Goal: Information Seeking & Learning: Find specific fact

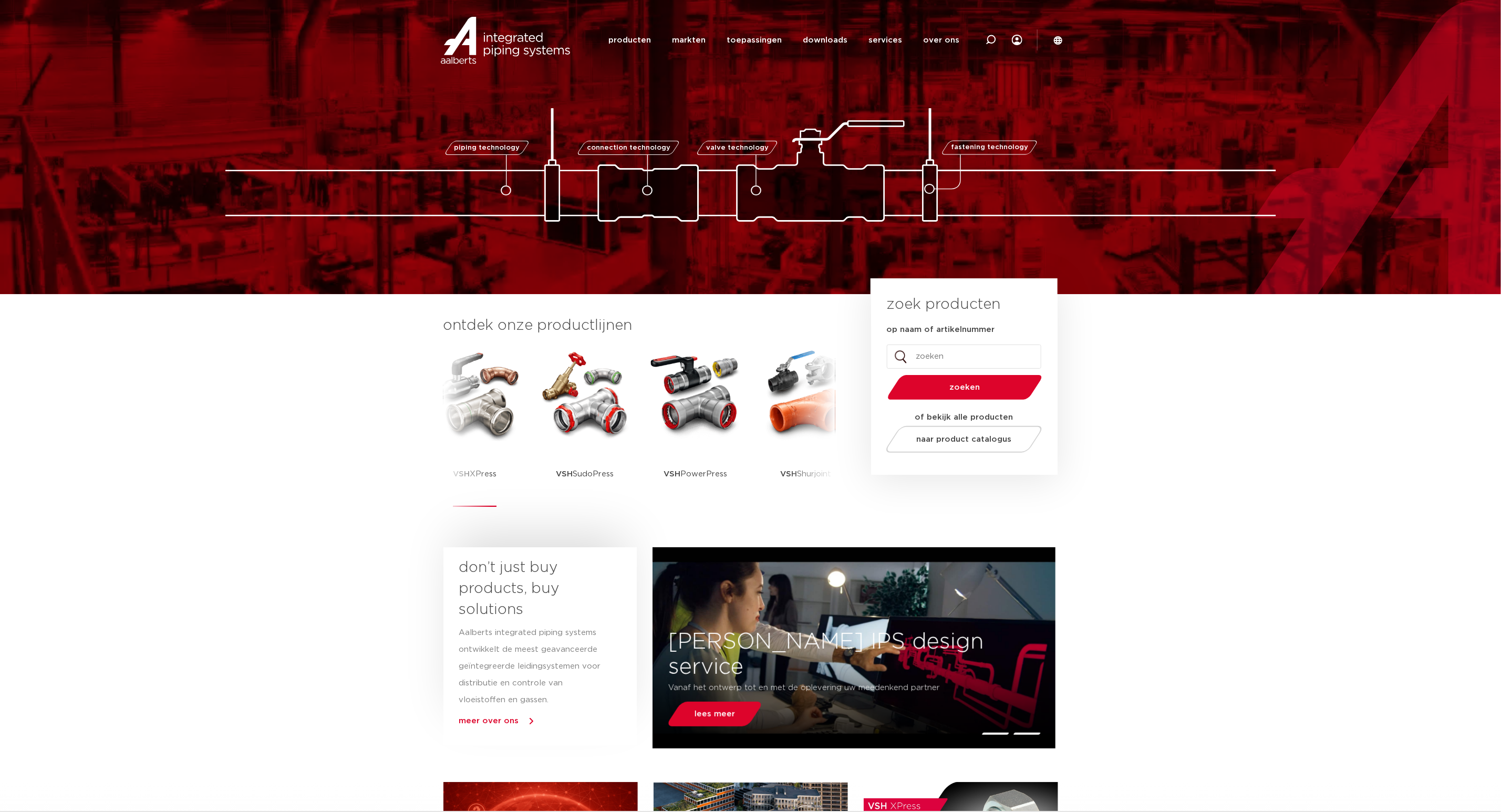
click at [498, 394] on img at bounding box center [475, 394] width 94 height 94
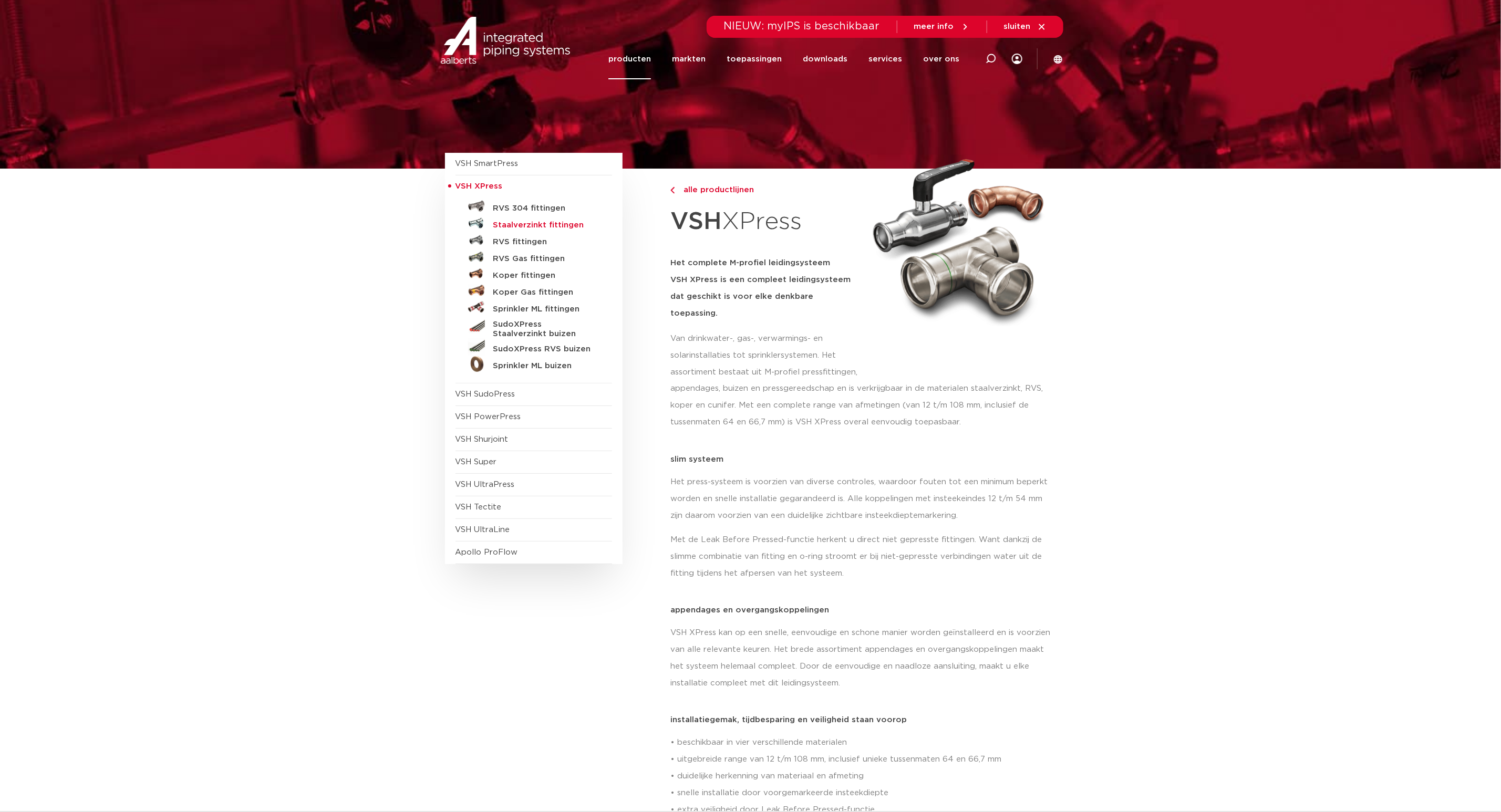
click at [533, 228] on h5 "Staalverzinkt fittingen" at bounding box center [545, 225] width 104 height 9
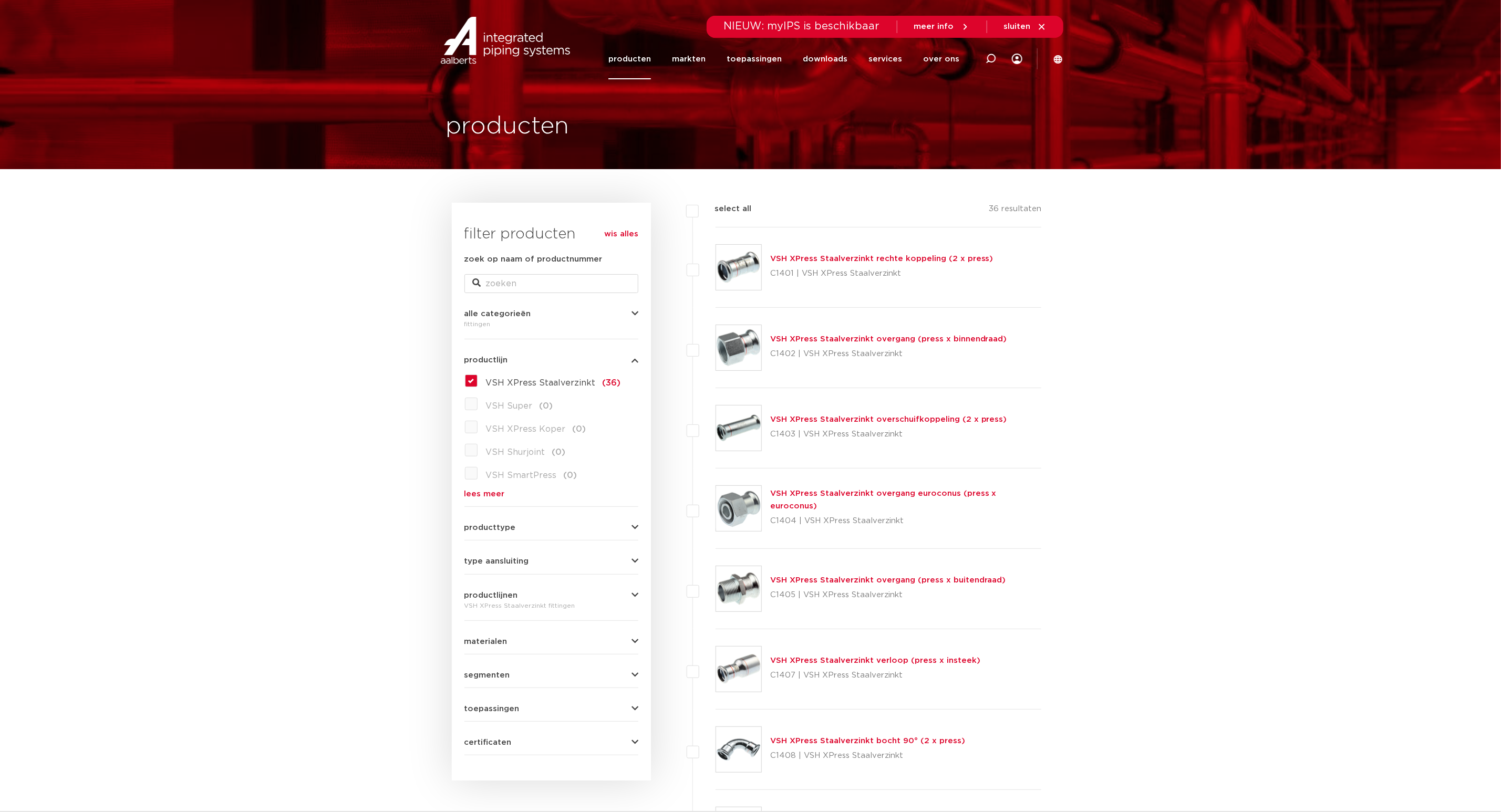
click at [749, 259] on img at bounding box center [739, 267] width 45 height 45
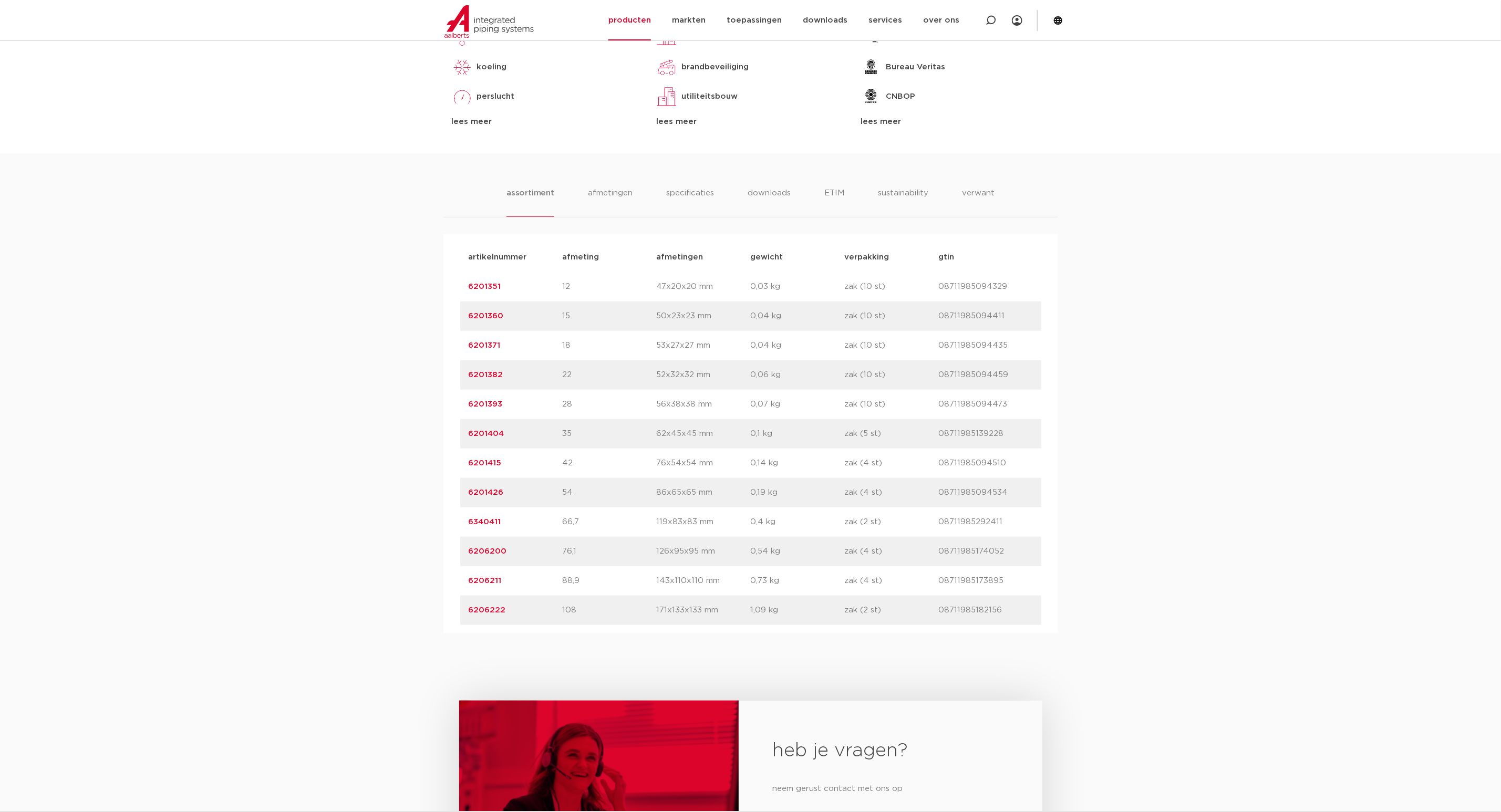
scroll to position [552, 0]
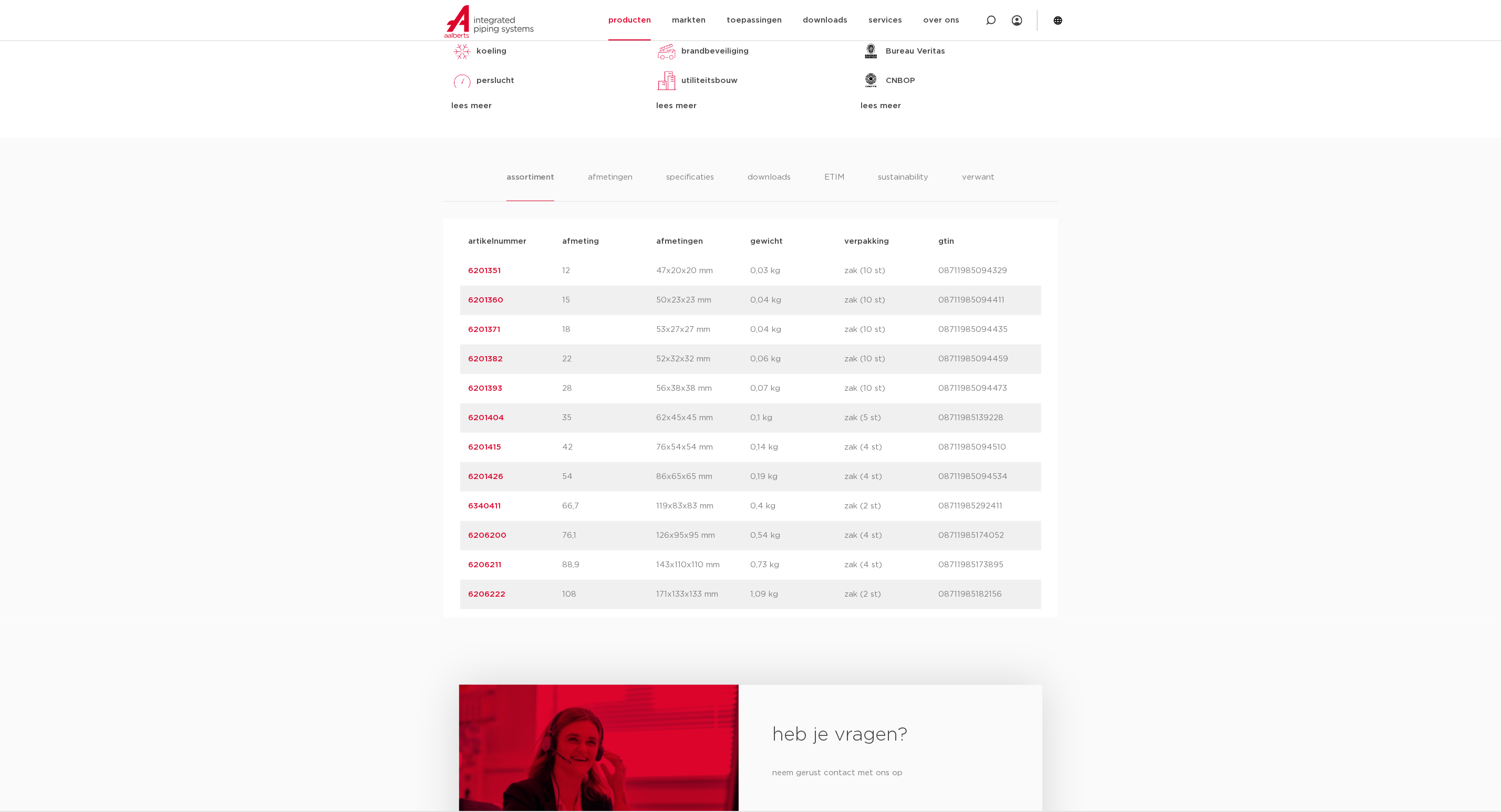
drag, startPoint x: 524, startPoint y: 448, endPoint x: 466, endPoint y: 450, distance: 58.0
click at [466, 450] on div "artikelnummer 6201415 afmeting 42 afmetingen 76x54x54 mm gewicht 0,14 kg verpak…" at bounding box center [750, 447] width 581 height 29
copy link "6201415"
drag, startPoint x: 516, startPoint y: 421, endPoint x: 506, endPoint y: 419, distance: 10.2
click at [506, 419] on p "6201404" at bounding box center [515, 418] width 94 height 13
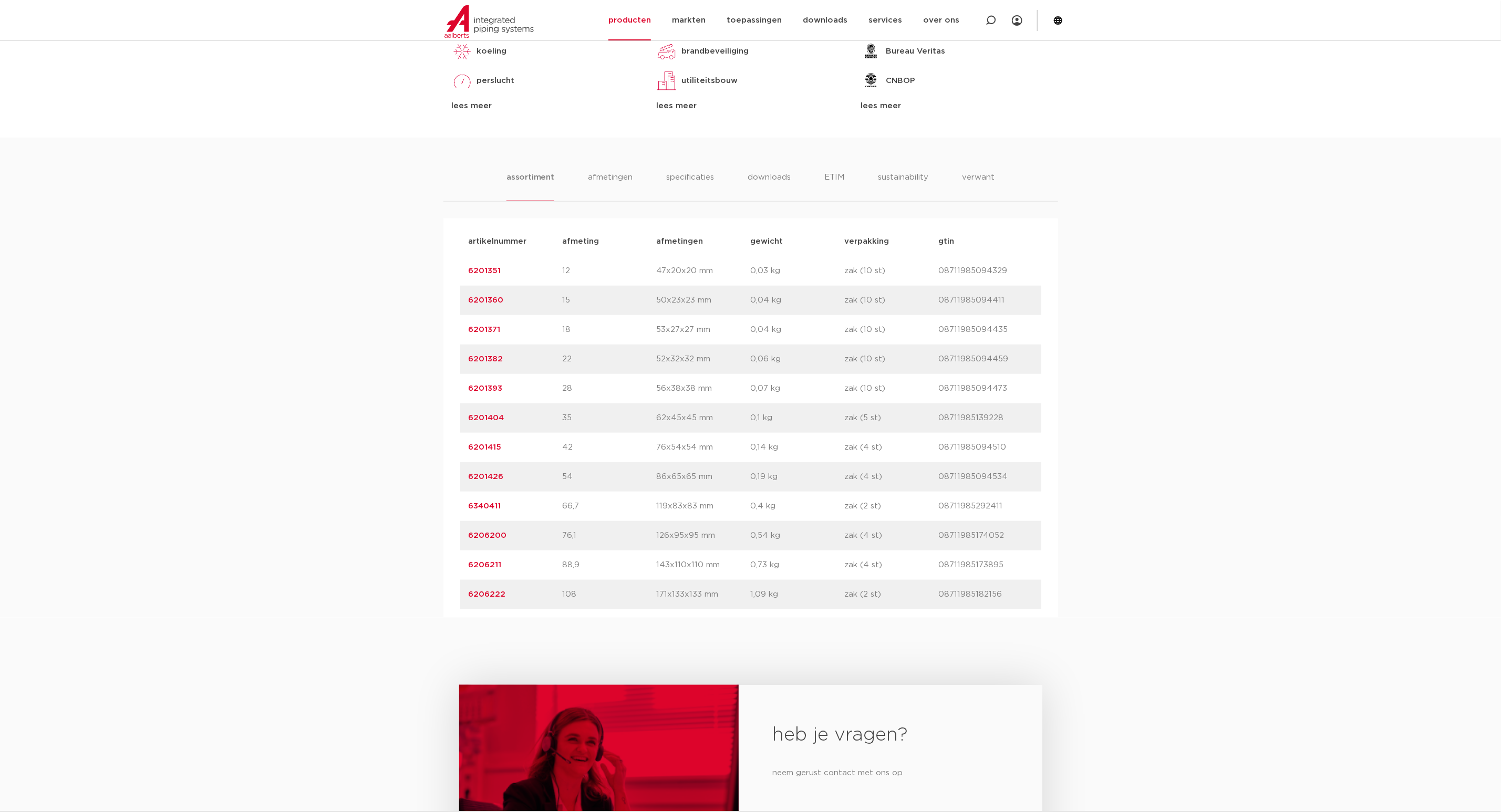
drag, startPoint x: 485, startPoint y: 423, endPoint x: 462, endPoint y: 424, distance: 23.0
click at [462, 424] on div "artikelnummer 6201404 afmeting 35 afmetingen 62x45x45 mm gewicht 0,1 kg verpakk…" at bounding box center [750, 418] width 581 height 29
copy link "6201404"
click at [522, 446] on p "6201415" at bounding box center [515, 447] width 94 height 13
drag, startPoint x: 505, startPoint y: 446, endPoint x: 443, endPoint y: 451, distance: 62.2
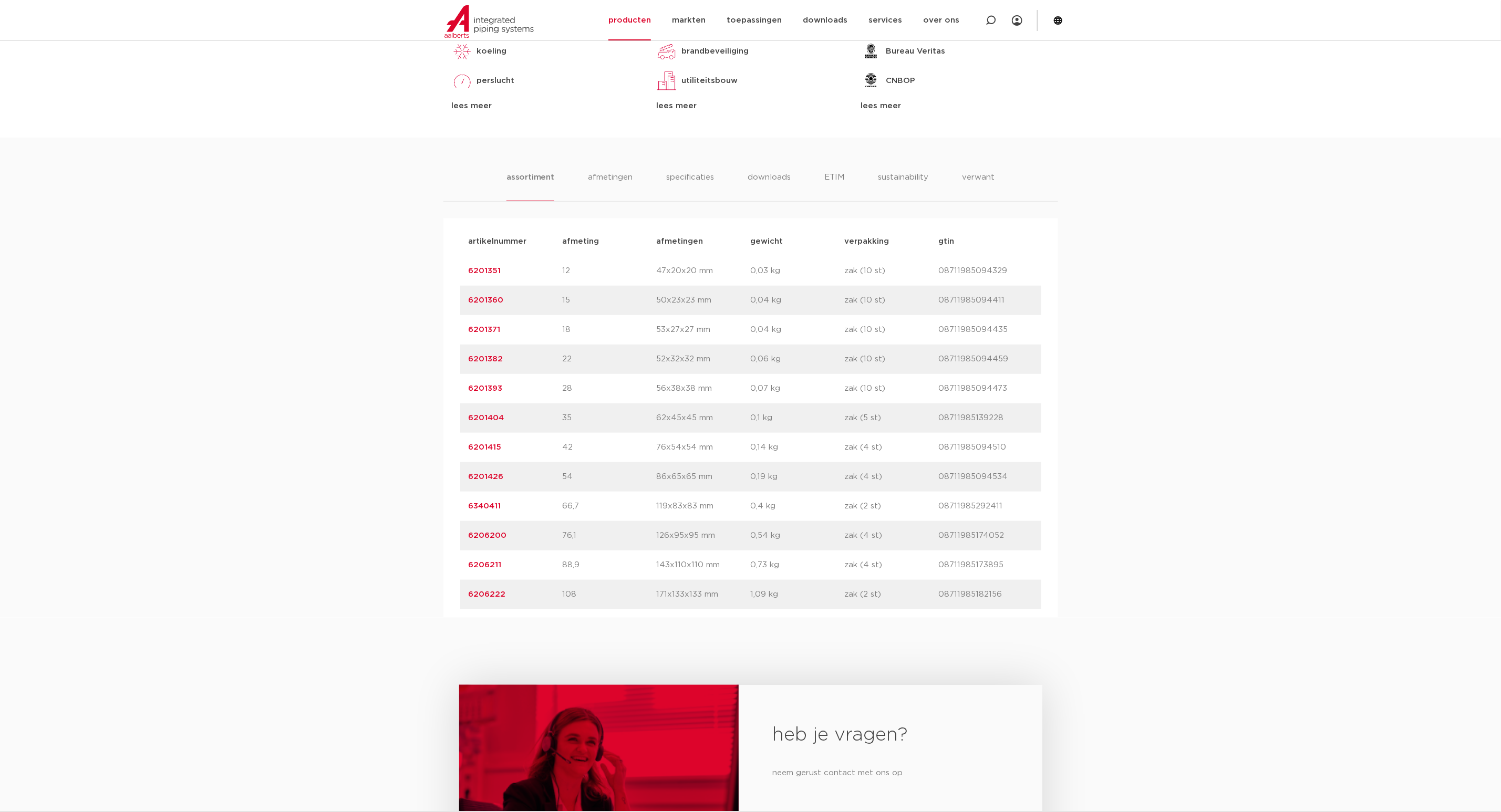
click at [443, 451] on div "artikelnummer afmeting afmetingen gewicht verpakking gtin artikelnummer 6201351…" at bounding box center [750, 418] width 615 height 399
copy link "6201415"
click at [537, 472] on p "6201426" at bounding box center [515, 477] width 94 height 13
drag, startPoint x: 492, startPoint y: 479, endPoint x: 441, endPoint y: 481, distance: 51.0
click at [441, 481] on div "assortiment afmetingen specificaties downloads ETIM sustainability verwant asso…" at bounding box center [750, 377] width 1501 height 480
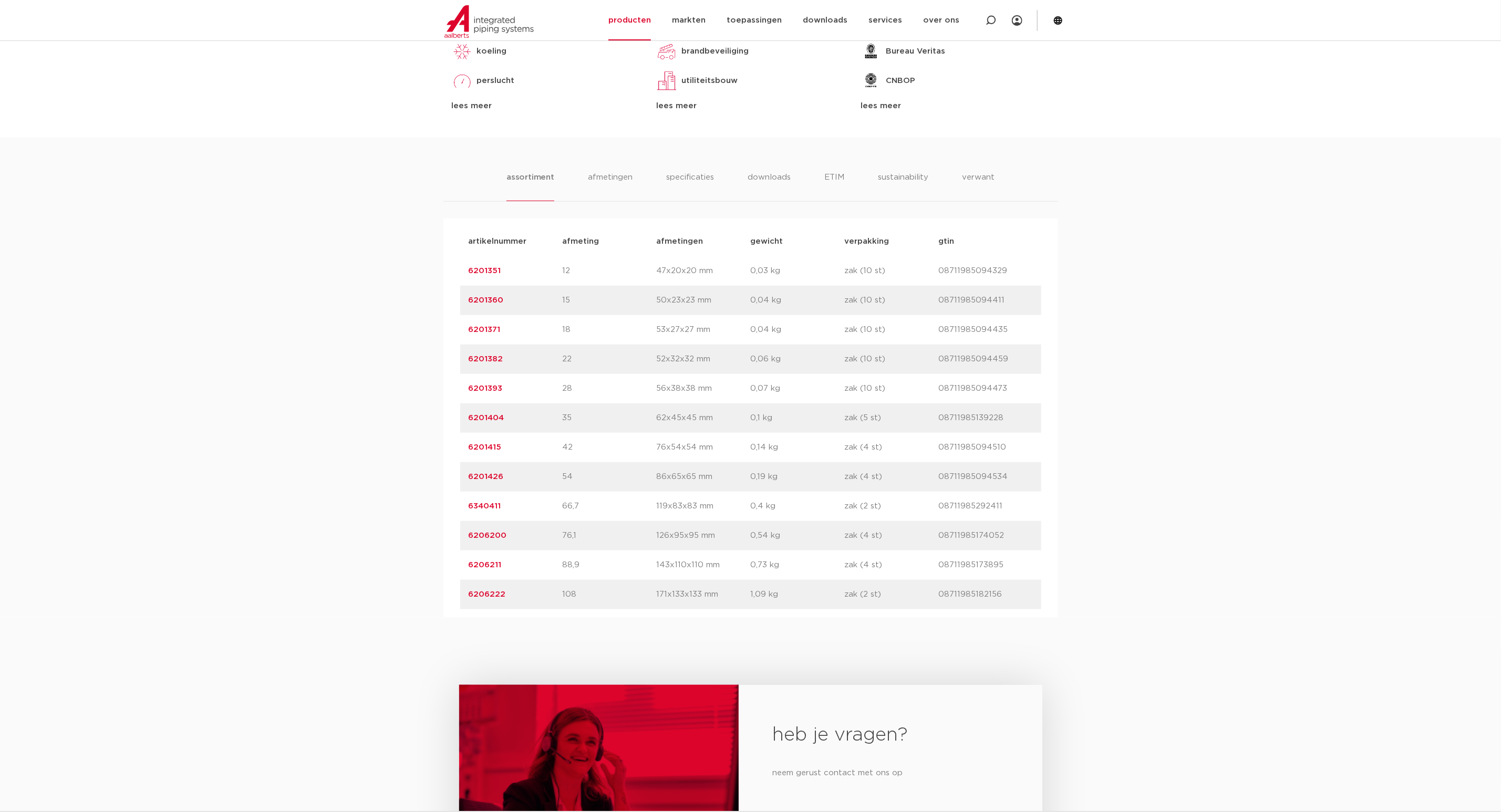
copy link "6201426"
click at [500, 506] on p "6340411" at bounding box center [515, 506] width 94 height 13
drag, startPoint x: 505, startPoint y: 504, endPoint x: 452, endPoint y: 506, distance: 53.0
click at [452, 506] on div "artikelnummer afmeting afmetingen gewicht verpakking gtin artikelnummer 6201351…" at bounding box center [750, 418] width 615 height 399
copy link "6340411"
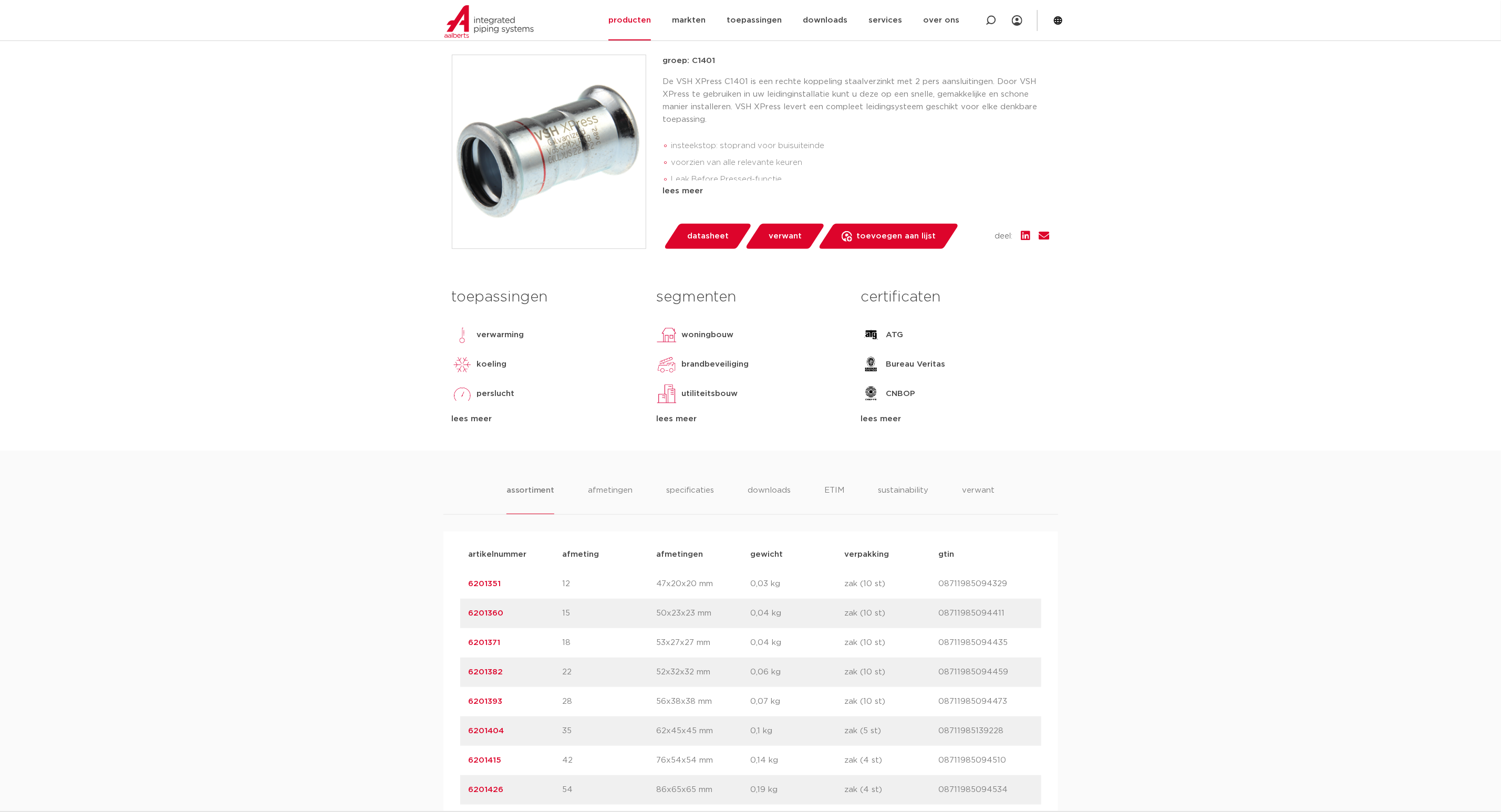
scroll to position [0, 0]
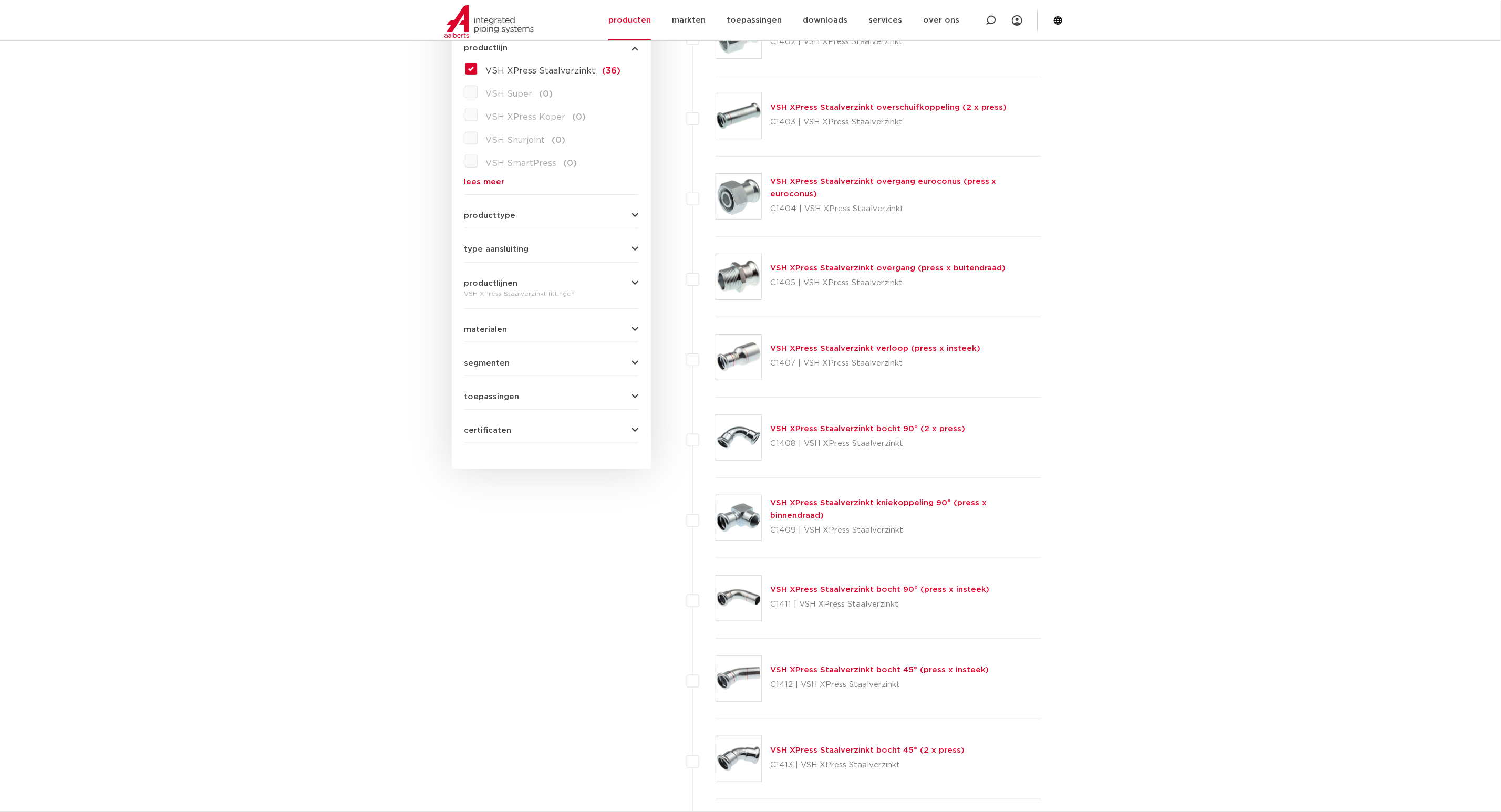
scroll to position [315, 0]
click at [847, 347] on link "VSH XPress Staalverzinkt verloop (press x insteek)" at bounding box center [875, 345] width 210 height 8
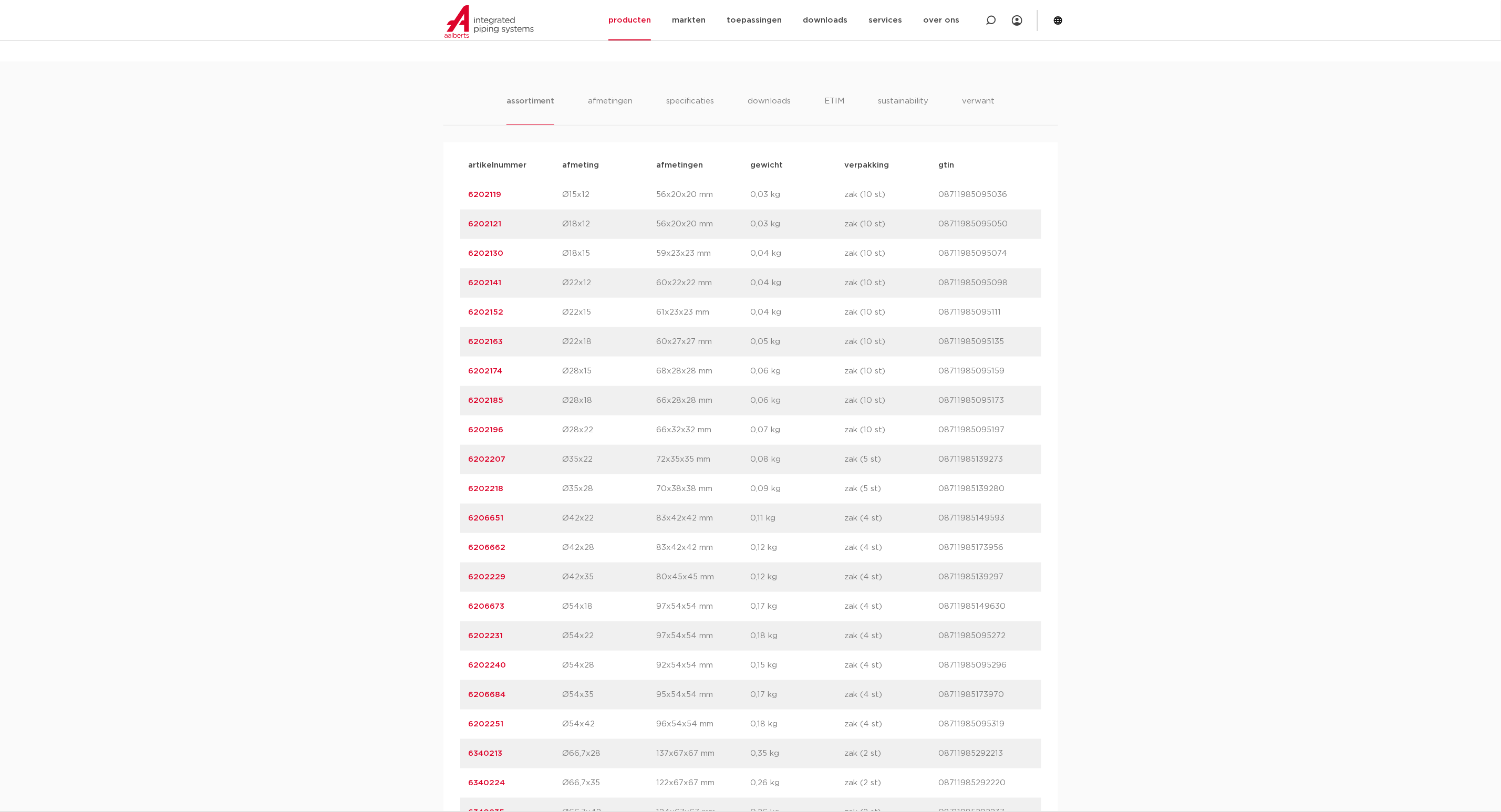
scroll to position [630, 0]
drag, startPoint x: 510, startPoint y: 602, endPoint x: 517, endPoint y: 602, distance: 7.0
click at [512, 602] on p "6206673" at bounding box center [515, 604] width 94 height 13
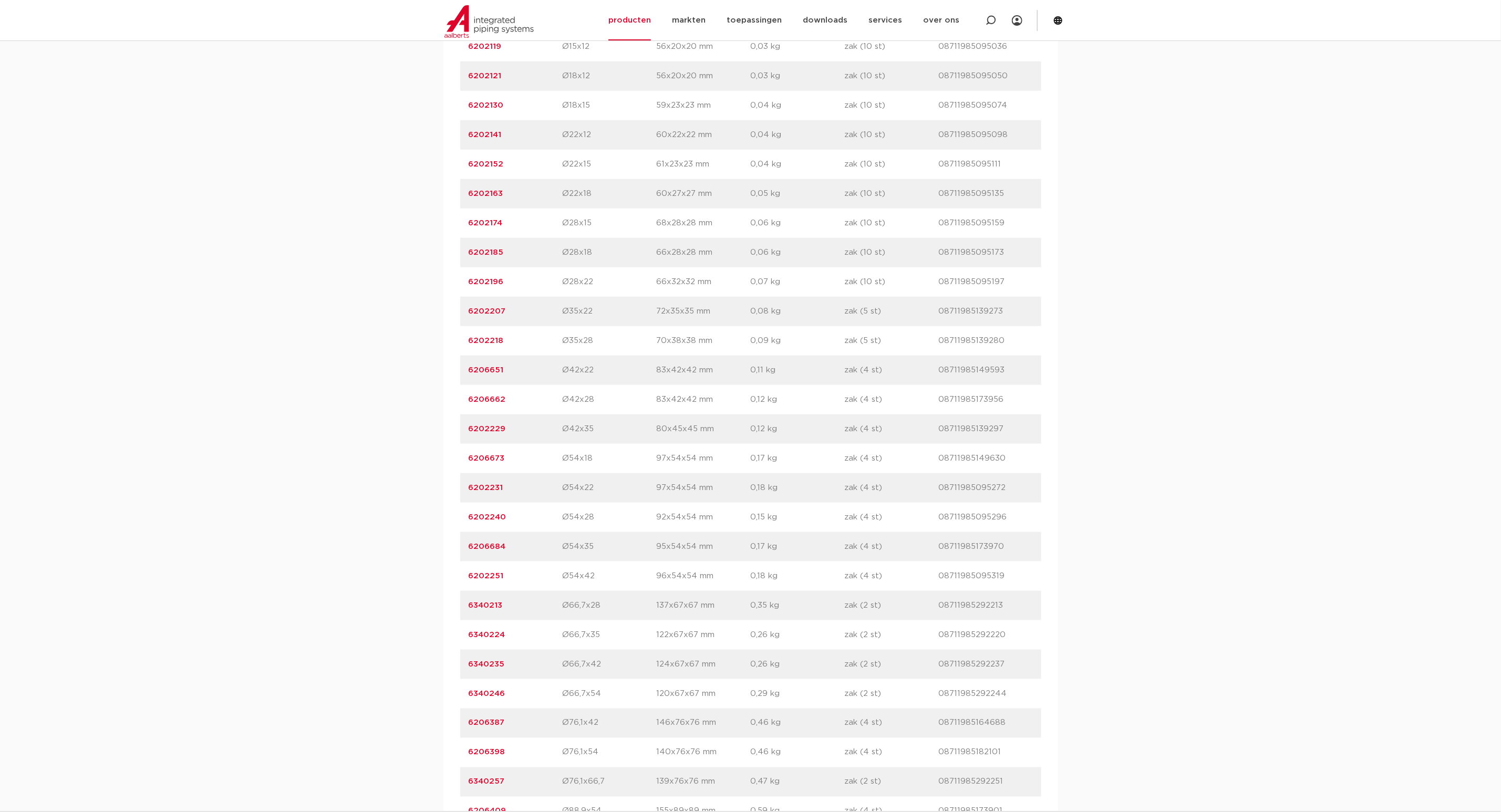
scroll to position [788, 0]
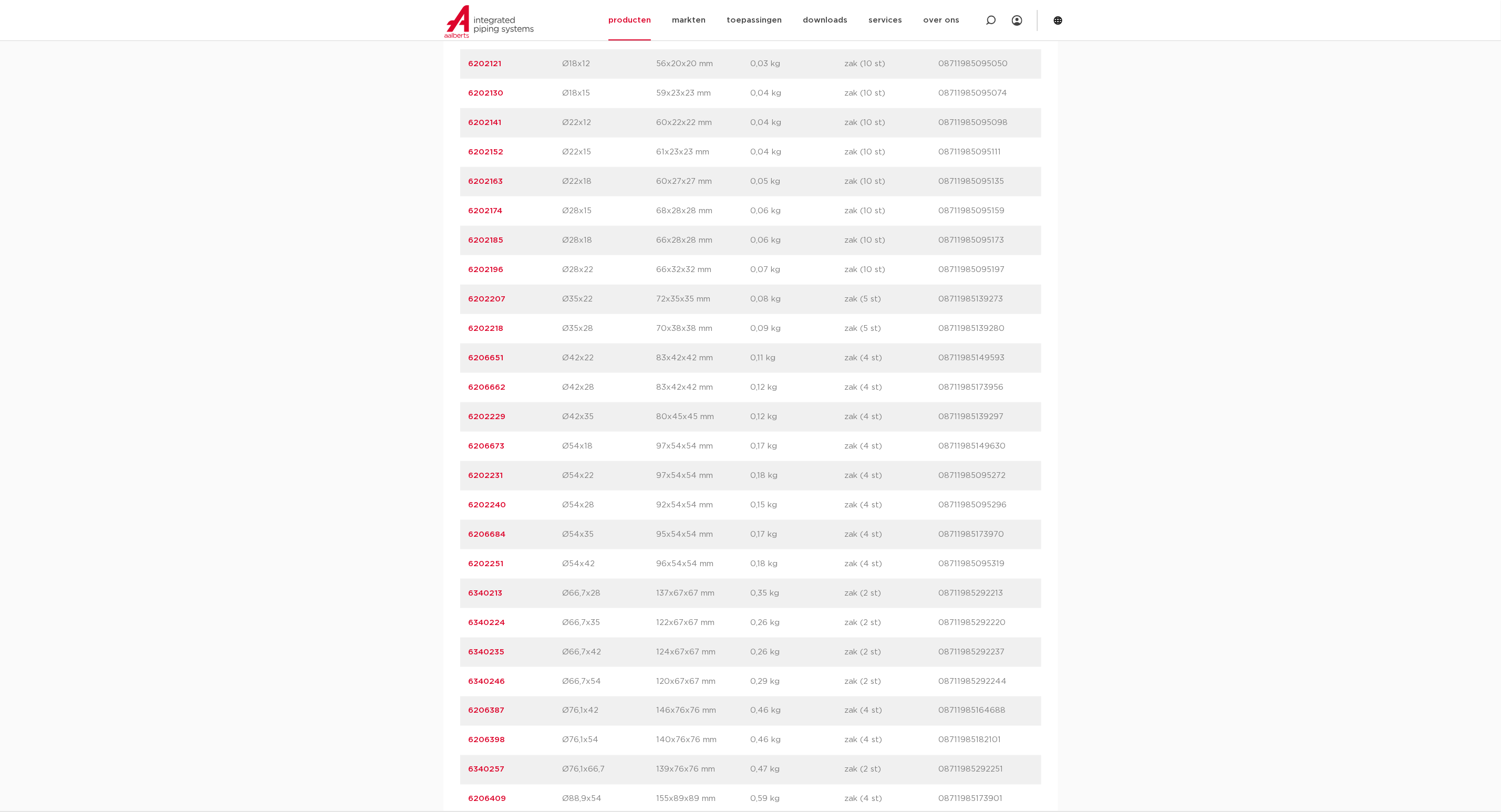
drag, startPoint x: 500, startPoint y: 686, endPoint x: 466, endPoint y: 684, distance: 34.1
click at [466, 684] on div "artikelnummer 6340246 afmeting Ø66,7x54 afmetingen 120x67x67 mm gewicht 0,29 kg…" at bounding box center [750, 682] width 581 height 29
copy link "6340246"
drag, startPoint x: 503, startPoint y: 564, endPoint x: 459, endPoint y: 564, distance: 44.0
click at [460, 564] on div "artikelnummer 6202251 afmeting Ø54x42 afmetingen 96x54x54 mm gewicht 0,18 kg ve…" at bounding box center [750, 564] width 581 height 29
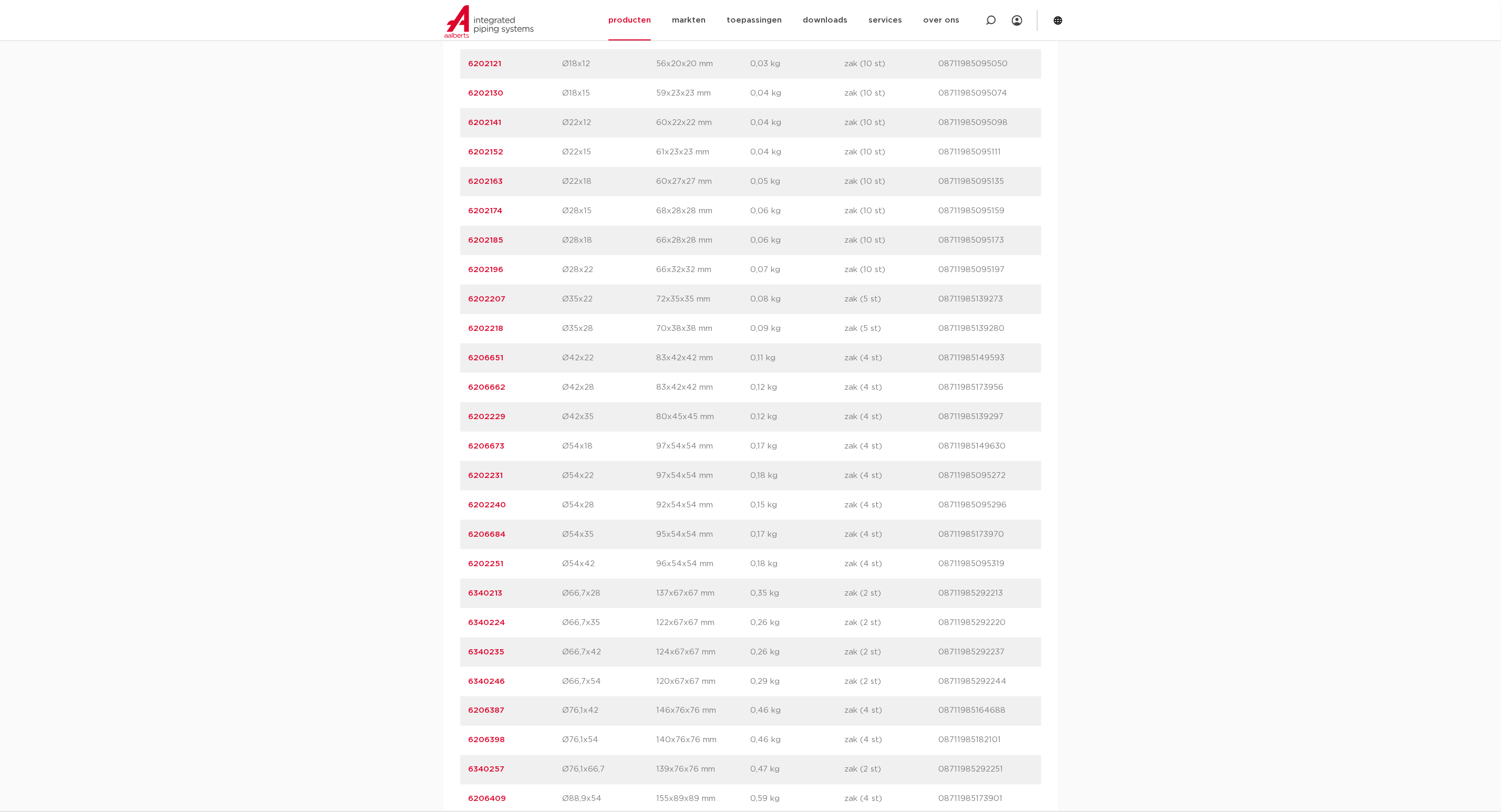
copy link "6202251"
drag, startPoint x: 522, startPoint y: 541, endPoint x: 468, endPoint y: 541, distance: 54.0
click at [468, 541] on div "artikelnummer 6206684 afmeting Ø54x35 afmetingen 95x54x54 mm gewicht 0,17 kg ve…" at bounding box center [750, 535] width 581 height 29
copy link "6206684"
drag, startPoint x: 505, startPoint y: 418, endPoint x: 465, endPoint y: 424, distance: 40.4
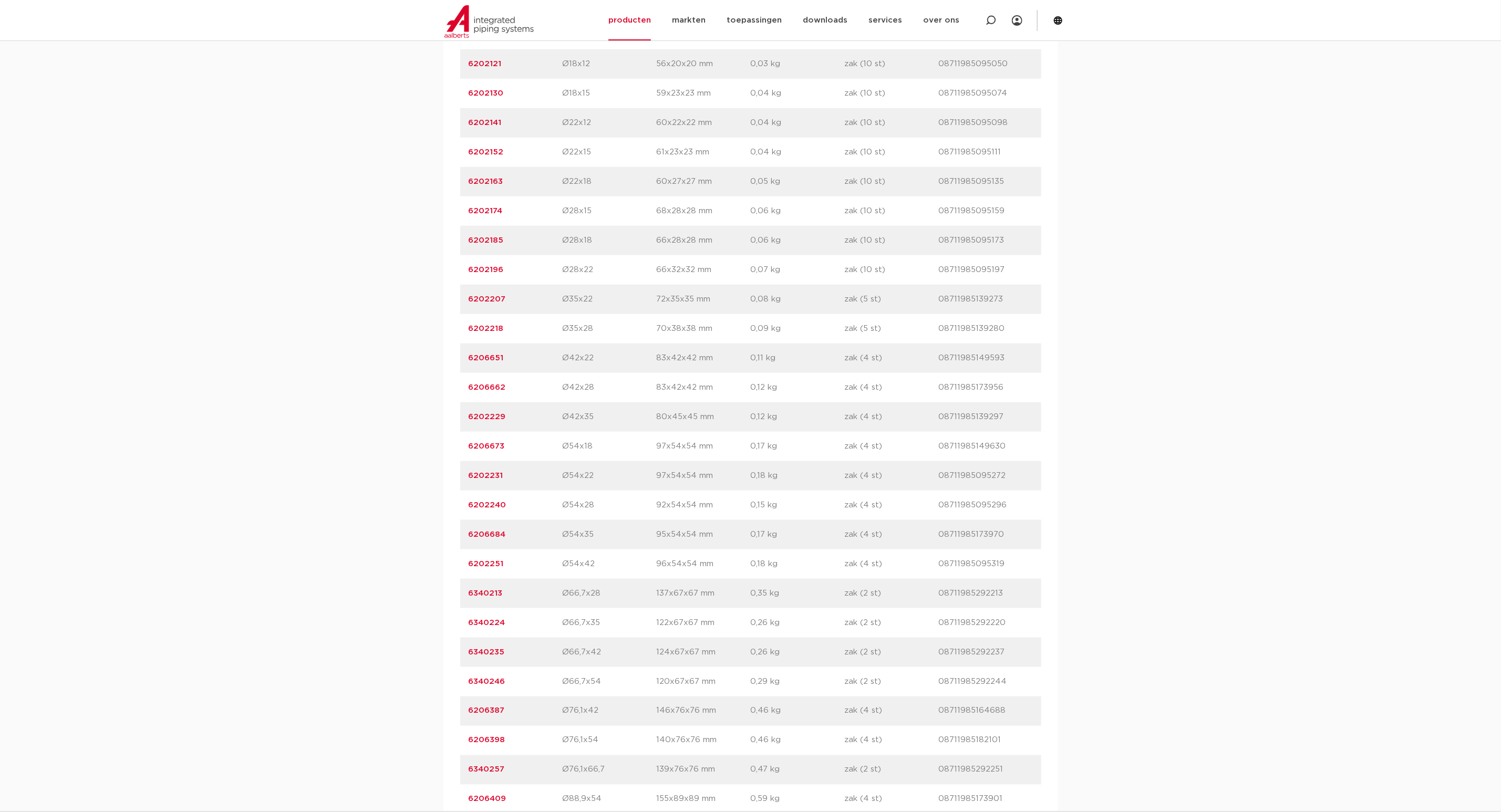
click at [465, 424] on div "artikelnummer 6202229 afmeting Ø42x35 afmetingen 80x45x45 mm gewicht 0,12 kg ve…" at bounding box center [750, 417] width 581 height 29
copy link "6202229"
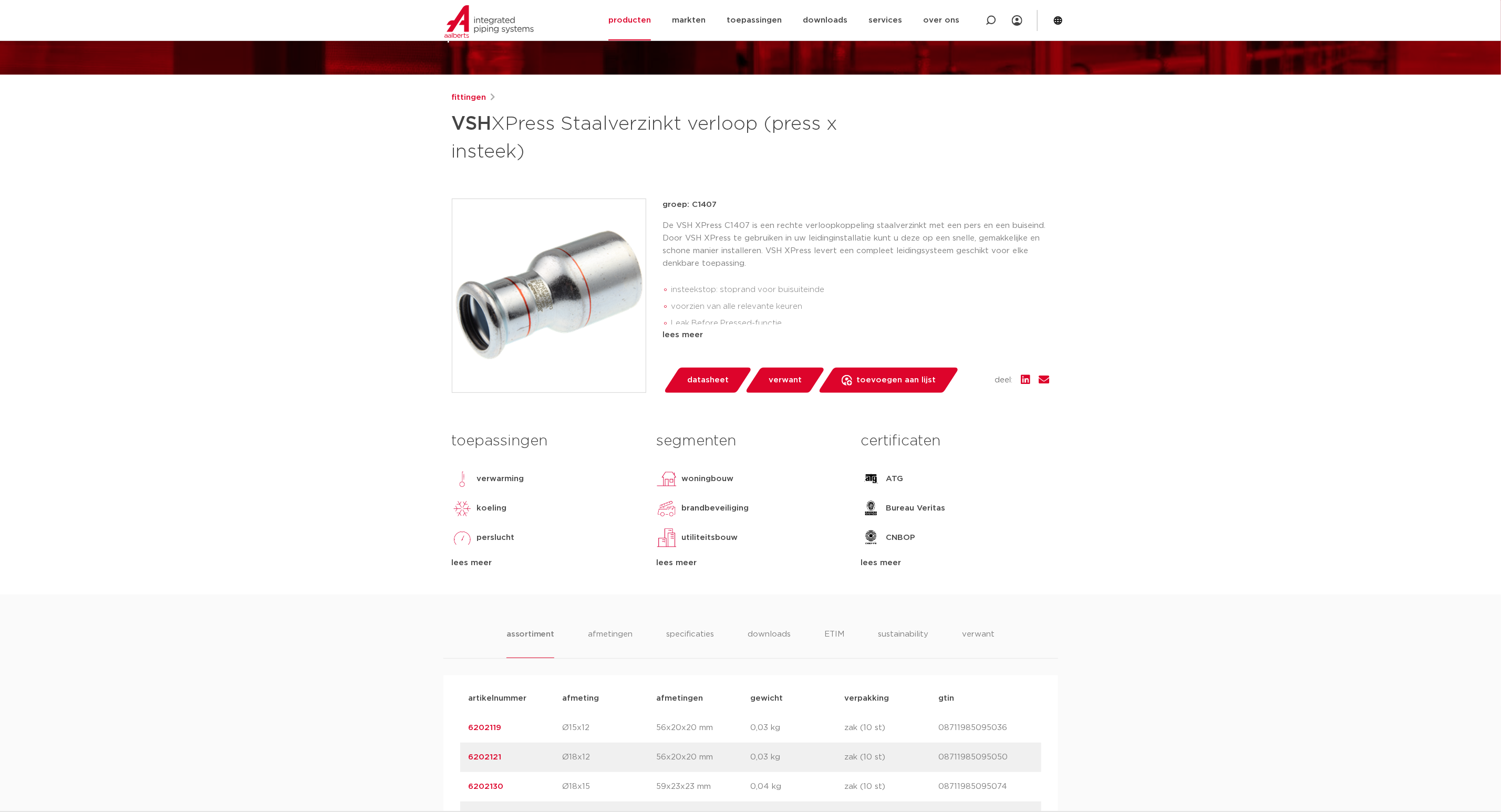
scroll to position [0, 0]
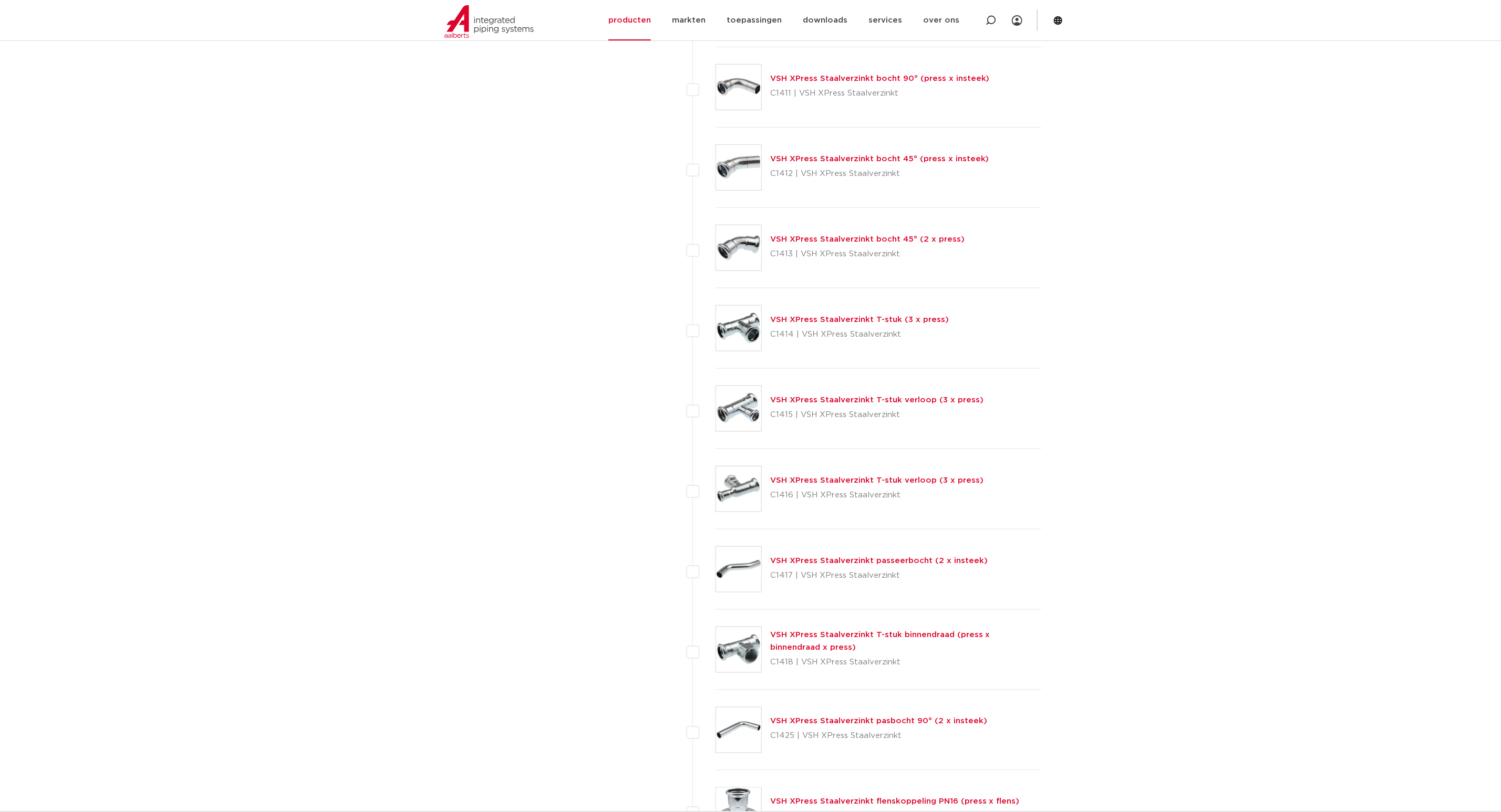
scroll to position [945, 0]
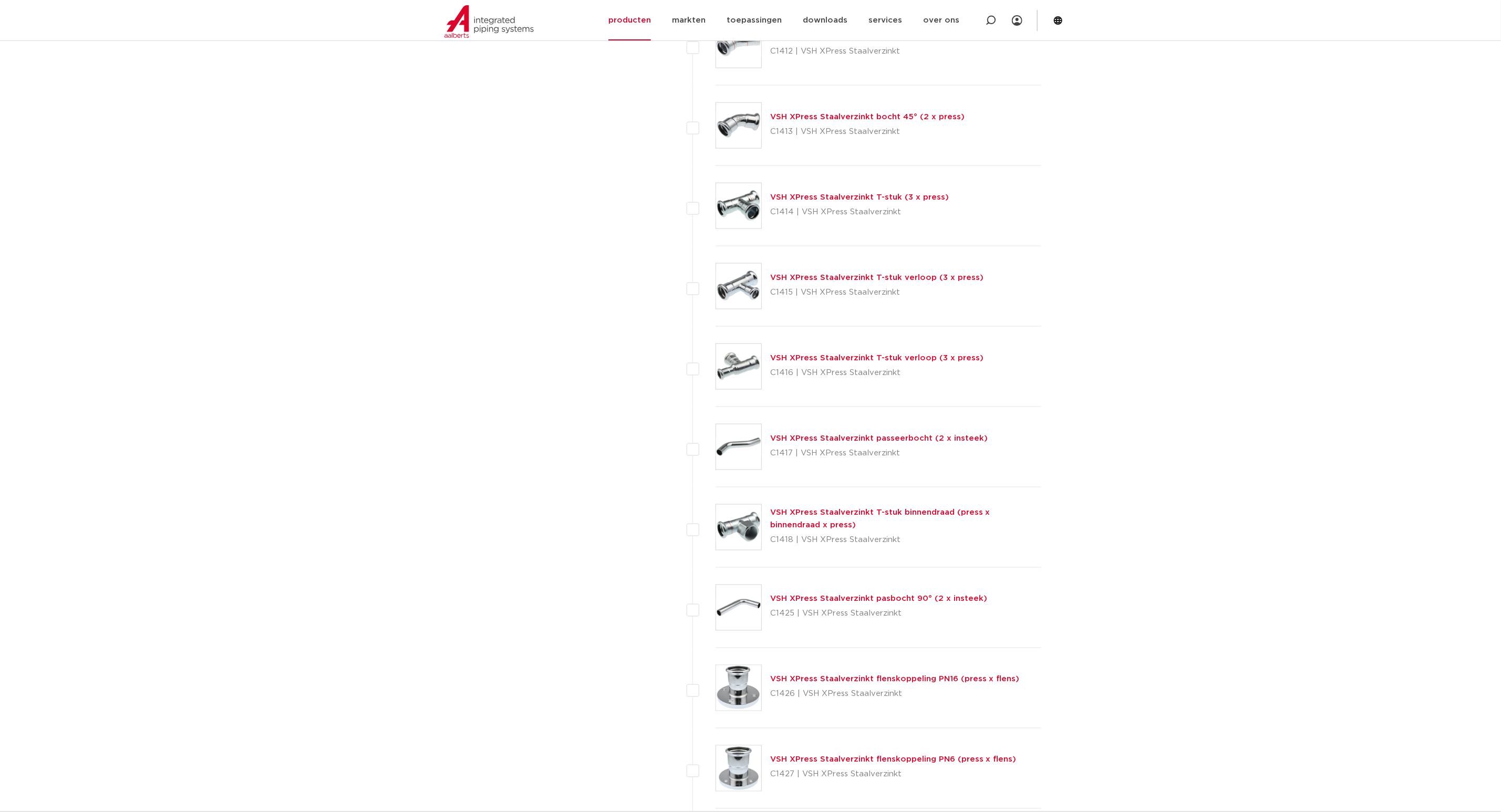
click at [823, 528] on div "VSH XPress Staalverzinkt T-stuk binnendraad (press x binnendraad x press) C1418…" at bounding box center [906, 527] width 272 height 42
click at [822, 516] on link "VSH XPress Staalverzinkt T-stuk binnendraad (press x binnendraad x press)" at bounding box center [880, 518] width 220 height 20
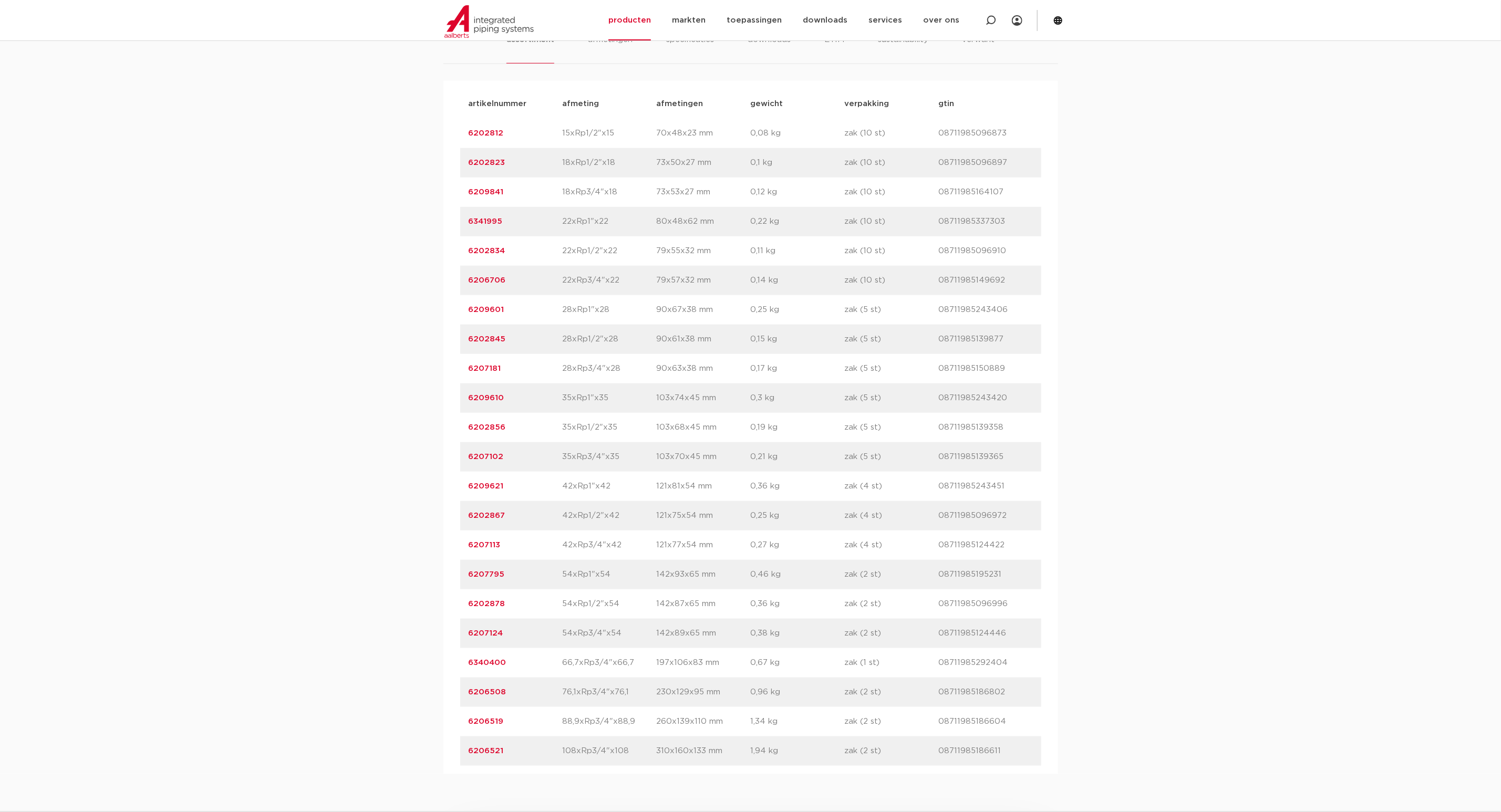
scroll to position [709, 0]
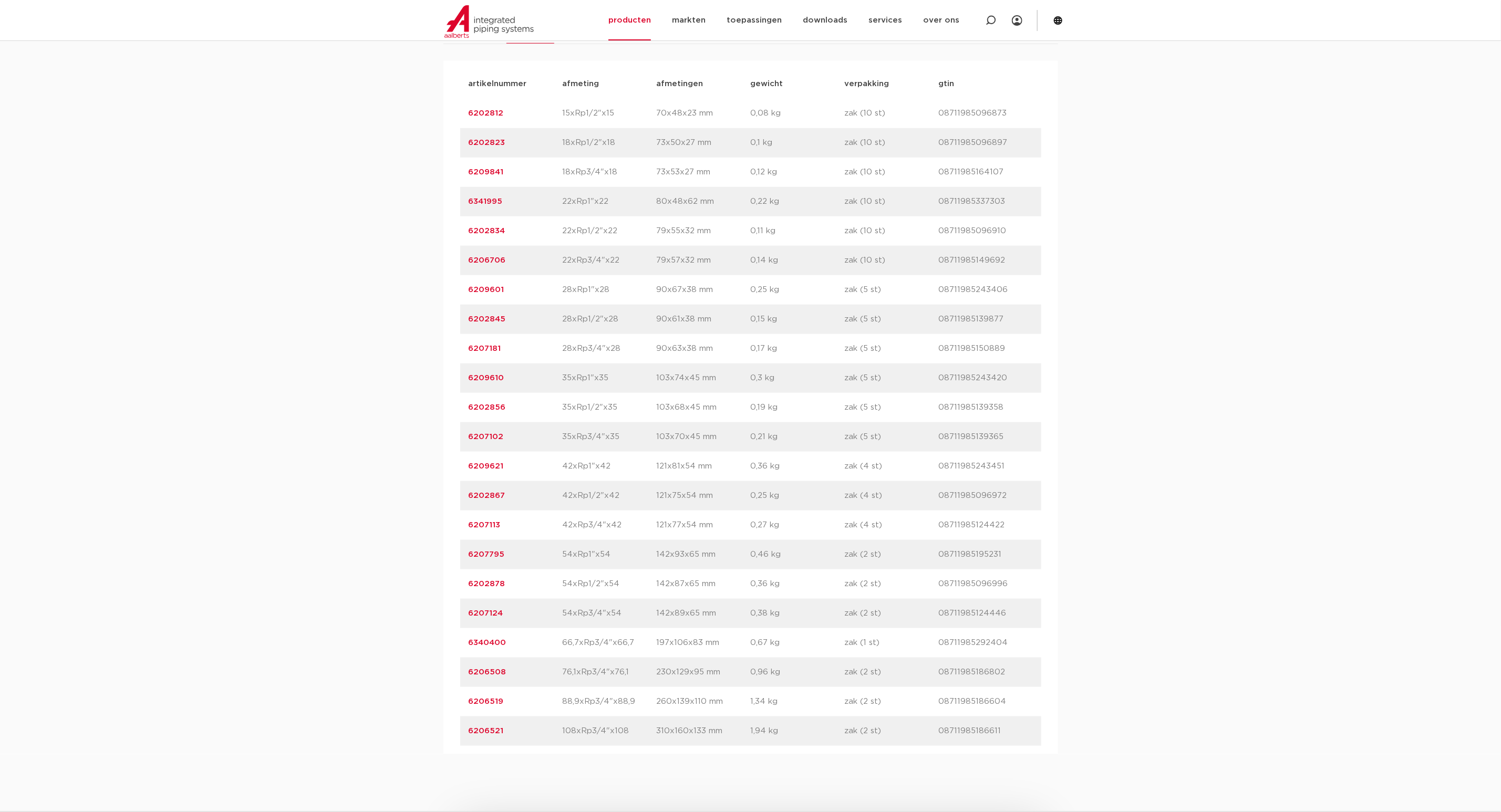
drag, startPoint x: 513, startPoint y: 637, endPoint x: 462, endPoint y: 640, distance: 51.1
click at [462, 628] on div "artikelnummer 6207124 afmeting 54xRp3/4"x54 [GEOGRAPHIC_DATA] 142x89x65 mm gewi…" at bounding box center [750, 613] width 581 height 29
copy link "6207124"
drag, startPoint x: 1469, startPoint y: 167, endPoint x: 580, endPoint y: 607, distance: 991.9
click at [580, 590] on p "54xRp1/2"x54" at bounding box center [609, 584] width 94 height 13
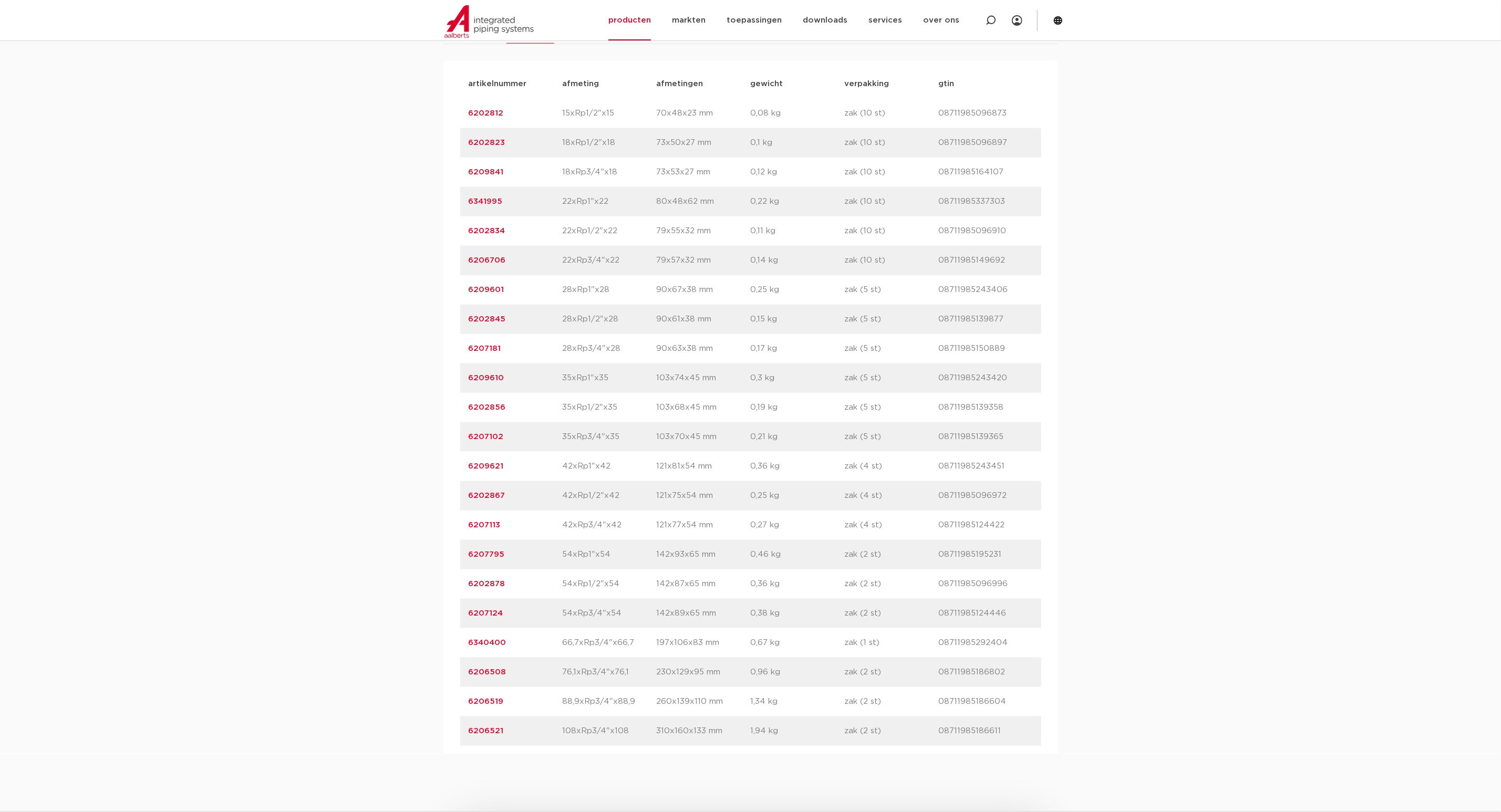
drag, startPoint x: 521, startPoint y: 553, endPoint x: 460, endPoint y: 555, distance: 61.0
click at [460, 540] on div "artikelnummer 6207113 afmeting 42xRp3/4"x42 [GEOGRAPHIC_DATA] 121x77x54 mm gewi…" at bounding box center [750, 525] width 581 height 29
copy link "6207113"
drag, startPoint x: 519, startPoint y: 469, endPoint x: 451, endPoint y: 465, distance: 68.1
click at [451, 465] on div "artikelnummer afmeting [GEOGRAPHIC_DATA] gewicht verpakking gtin artikelnummer …" at bounding box center [750, 408] width 615 height 693
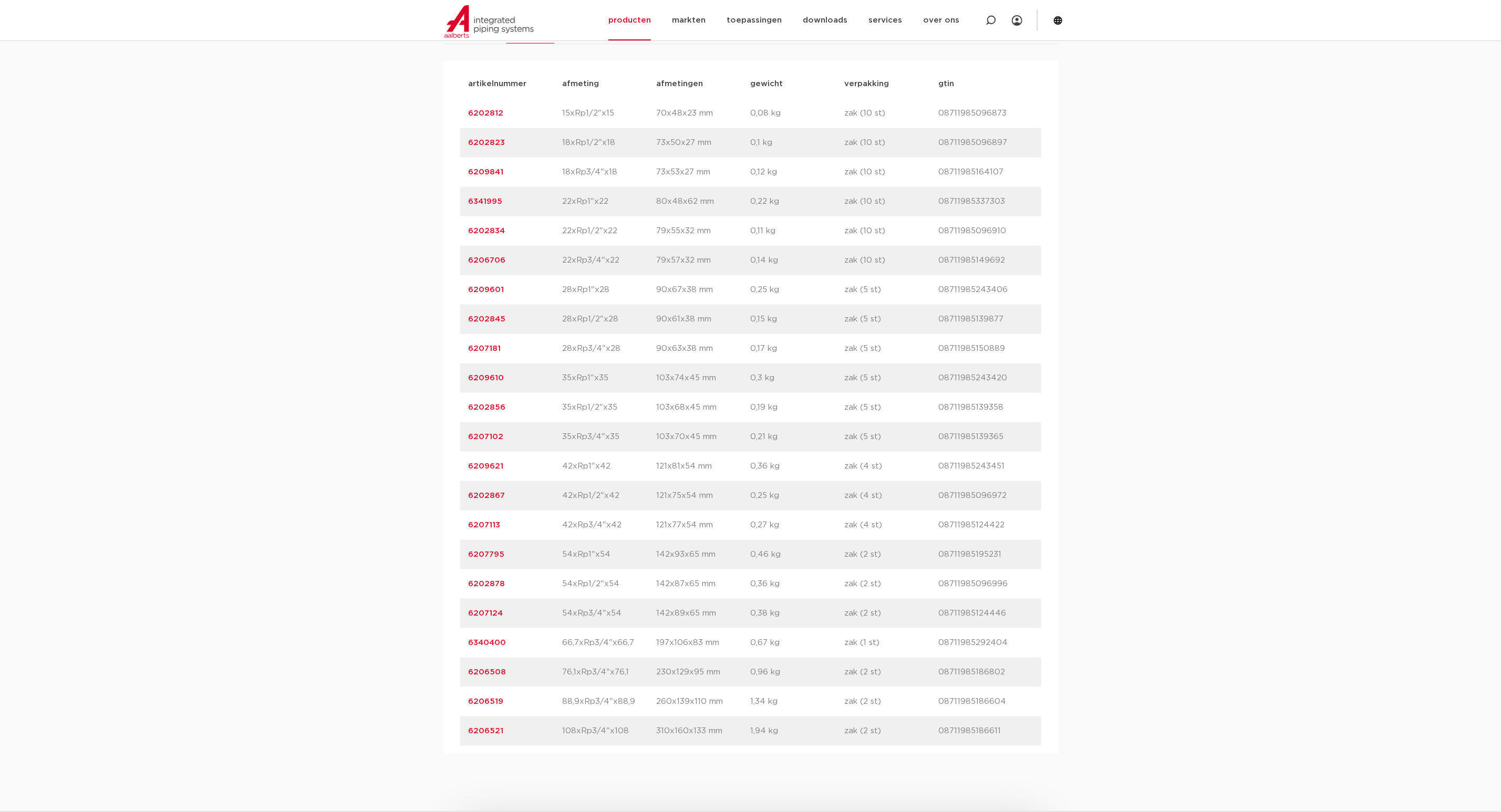
copy link "6207102"
